Goal: Navigation & Orientation: Find specific page/section

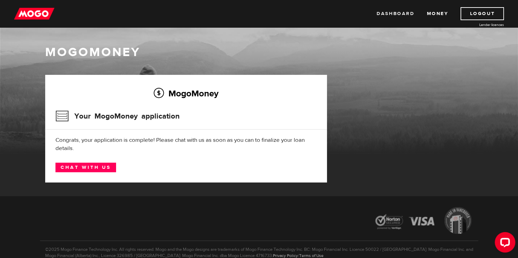
click at [394, 16] on link "Dashboard" at bounding box center [396, 13] width 38 height 13
